Goal: Find contact information: Find contact information

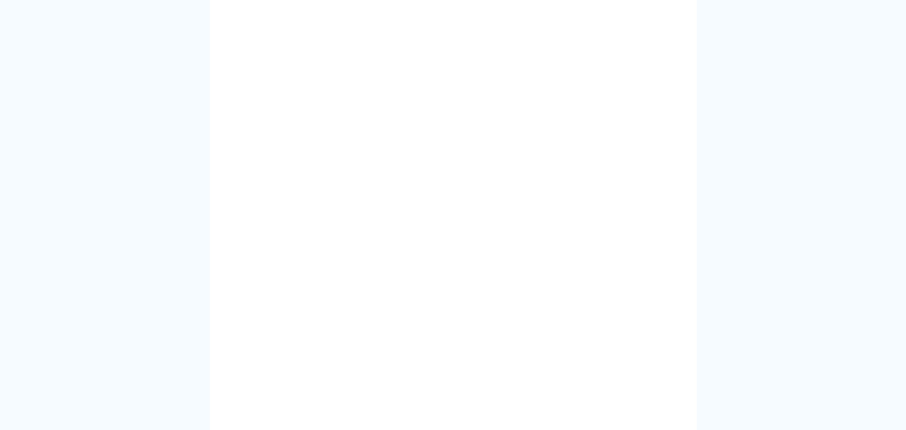
scroll to position [335, 0]
click at [712, 167] on section at bounding box center [453, 378] width 906 height 949
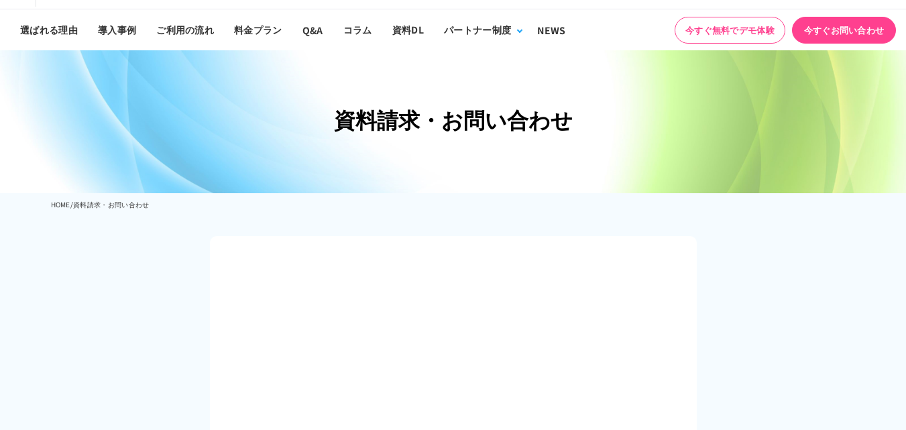
scroll to position [0, 0]
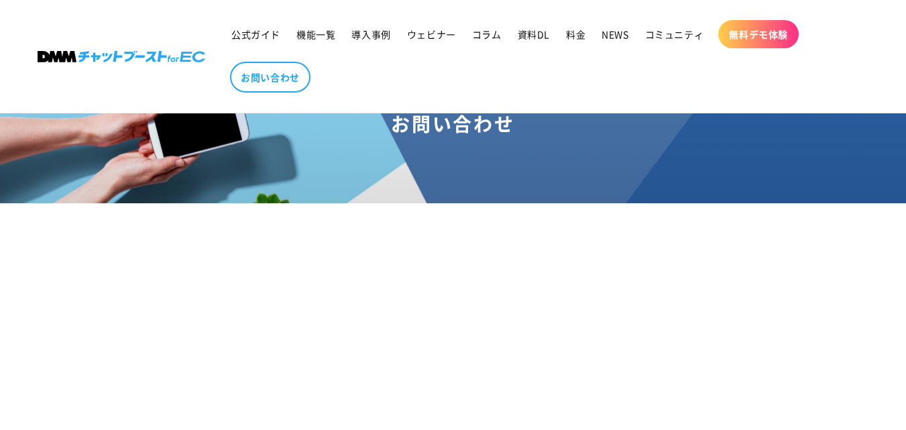
scroll to position [134, 0]
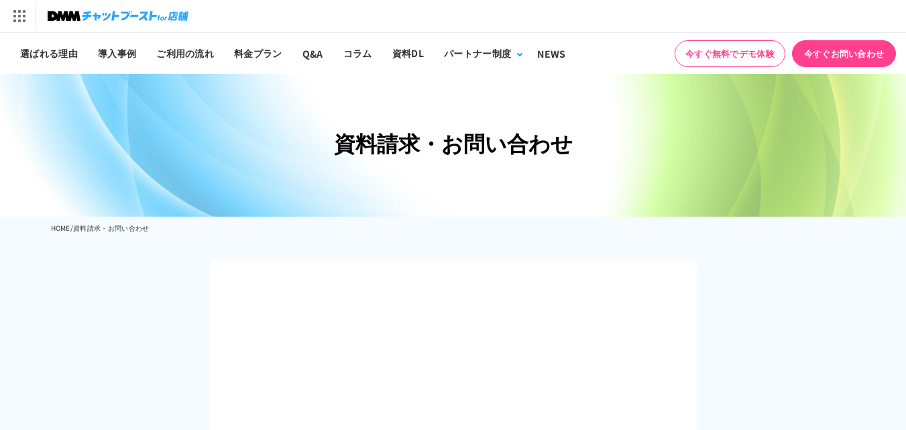
click at [840, 57] on link "今すぐお問い合わせ" at bounding box center [844, 53] width 104 height 27
